Goal: Navigation & Orientation: Understand site structure

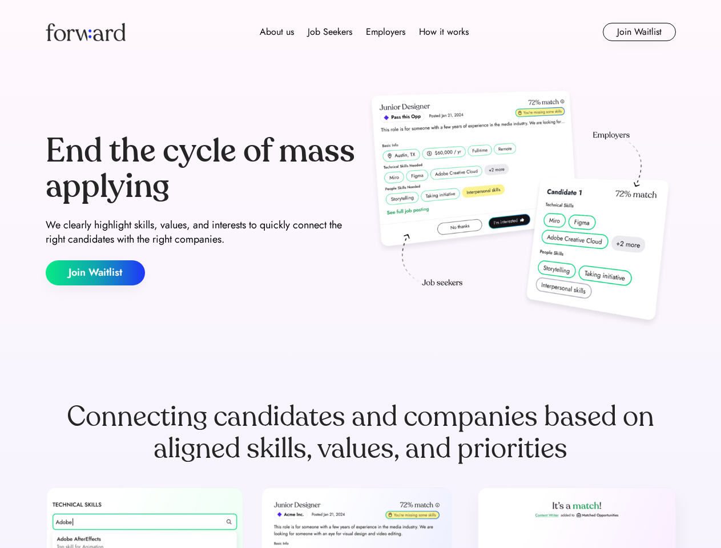
click at [360, 274] on div "End the cycle of mass applying We clearly highlight skills, values, and interes…" at bounding box center [361, 210] width 630 height 246
click at [361, 32] on div "About us Job Seekers Employers How it works" at bounding box center [364, 32] width 450 height 14
click at [86, 32] on img at bounding box center [86, 32] width 80 height 18
click at [364, 32] on div "About us Job Seekers Employers How it works" at bounding box center [364, 32] width 450 height 14
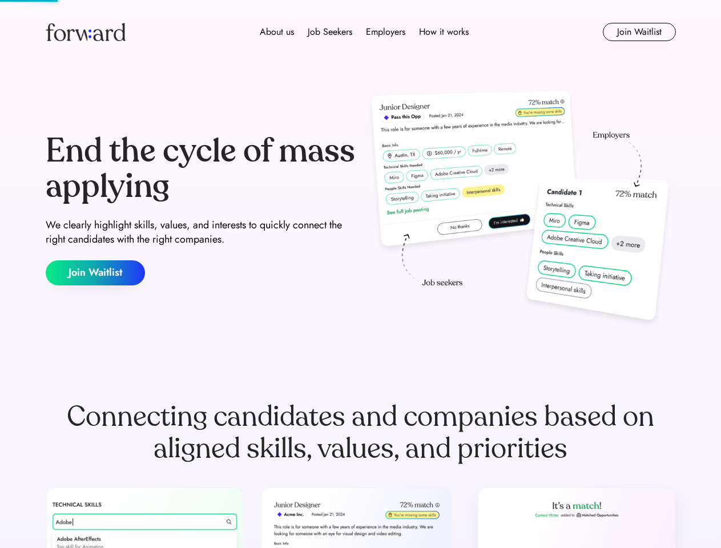
click at [277, 32] on div "About us" at bounding box center [277, 32] width 34 height 14
click at [330, 32] on div "Job Seekers" at bounding box center [330, 32] width 45 height 14
click at [385, 32] on div "Employers" at bounding box center [385, 32] width 39 height 14
click at [443, 32] on div "How it works" at bounding box center [444, 32] width 50 height 14
click at [639, 32] on button "Join Waitlist" at bounding box center [639, 32] width 73 height 18
